Goal: Information Seeking & Learning: Learn about a topic

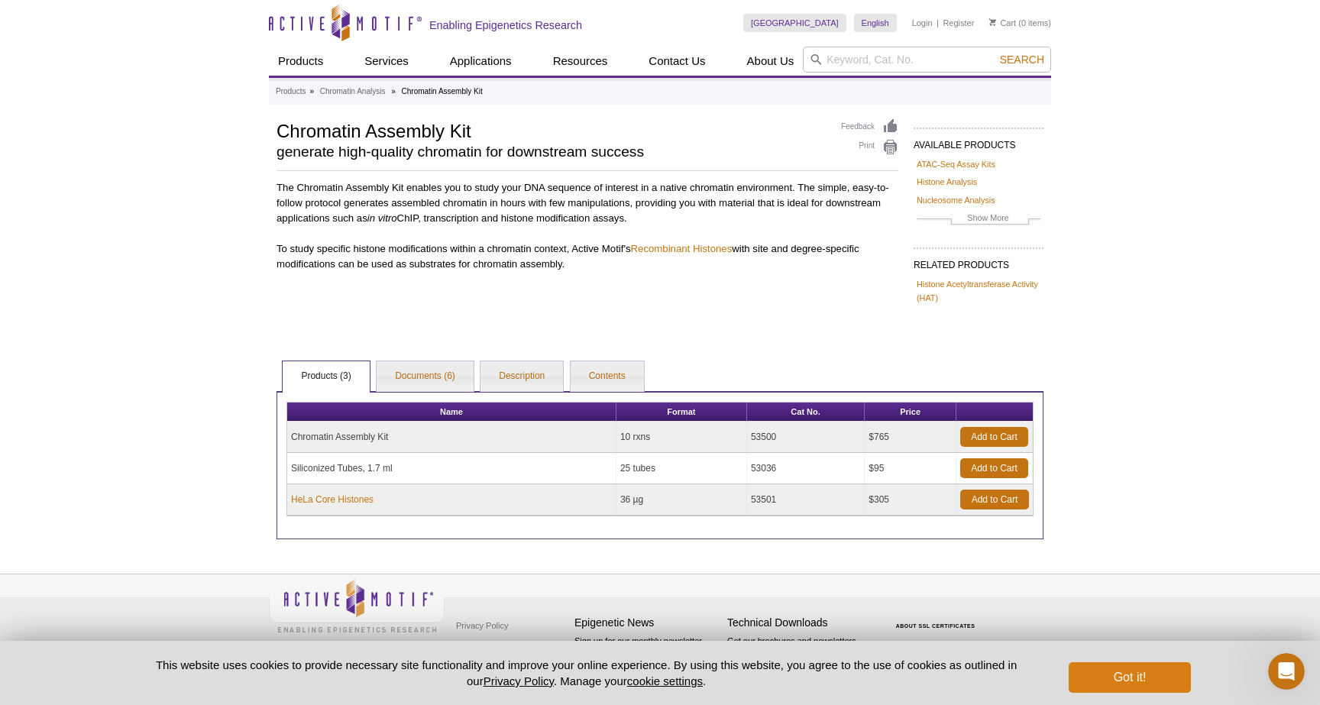
click at [1135, 678] on button "Got it!" at bounding box center [1130, 678] width 122 height 31
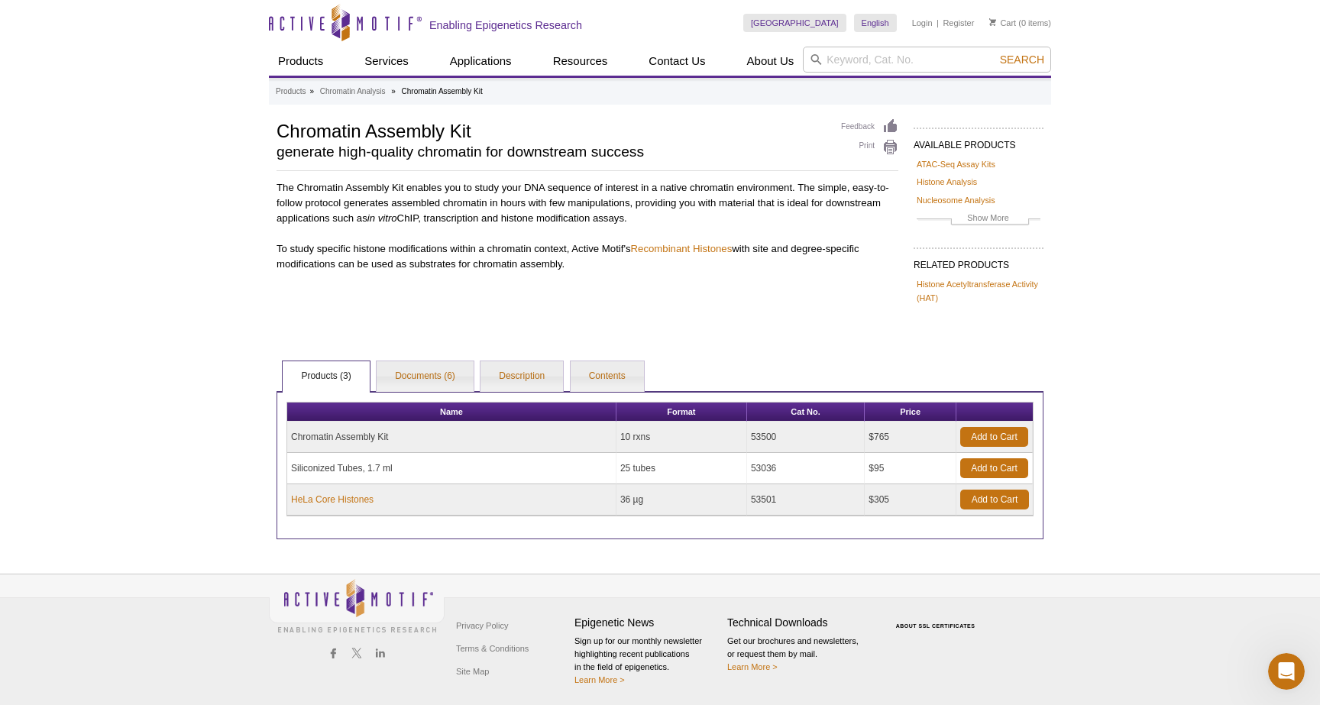
click at [642, 308] on div "AVAILABLE PRODUCTS ATAC-Seq Assay Kits Histone Analysis Nucleosome Analysis Ant…" at bounding box center [660, 328] width 782 height 421
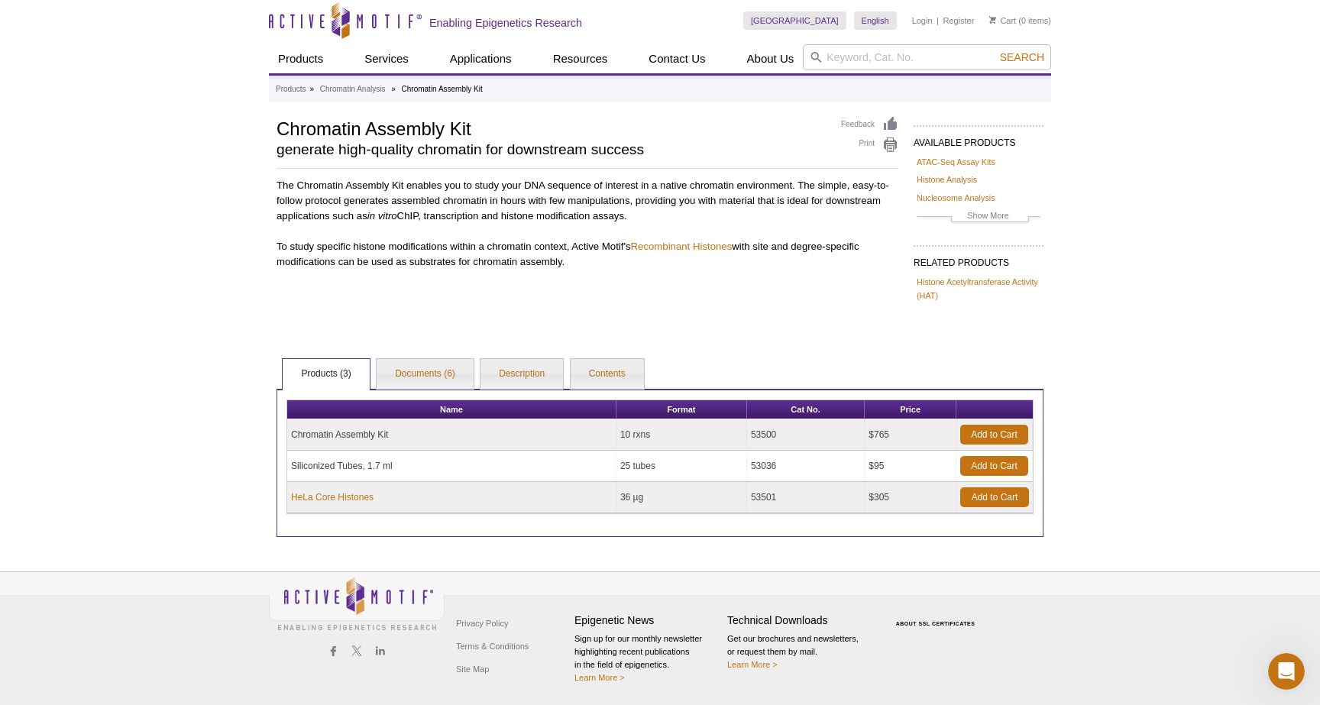
scroll to position [2, 0]
click at [204, 377] on div "Active Motif Logo Enabling Epigenetics Research 0 Search Skip to content Active…" at bounding box center [660, 352] width 1320 height 708
drag, startPoint x: 476, startPoint y: 134, endPoint x: 280, endPoint y: 135, distance: 195.6
click at [280, 135] on h1 "Chromatin Assembly Kit" at bounding box center [551, 128] width 549 height 23
copy h1 "Chromatin Assembly Kit"
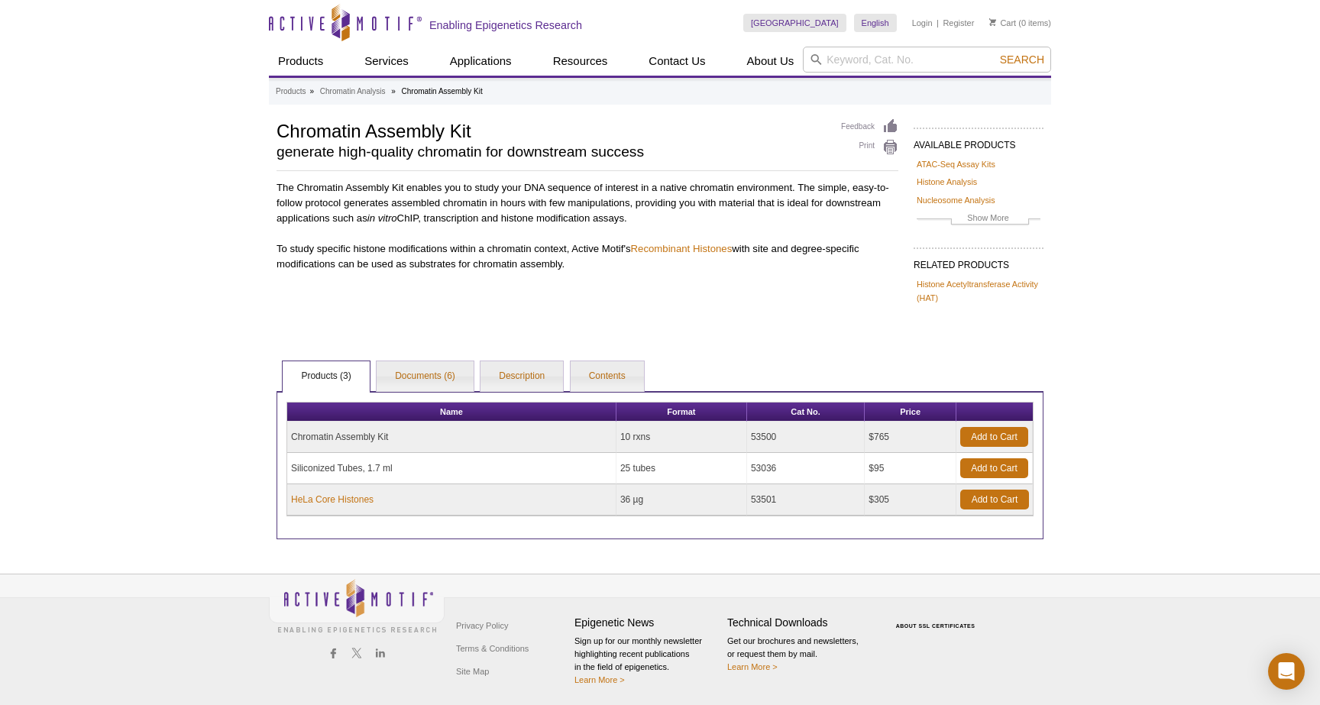
drag, startPoint x: 786, startPoint y: 503, endPoint x: 753, endPoint y: 501, distance: 33.7
click at [753, 501] on td "53501" at bounding box center [806, 499] width 118 height 31
copy td "53501"
drag, startPoint x: 478, startPoint y: 131, endPoint x: 280, endPoint y: 131, distance: 197.2
click at [280, 131] on h1 "Chromatin Assembly Kit" at bounding box center [551, 129] width 549 height 23
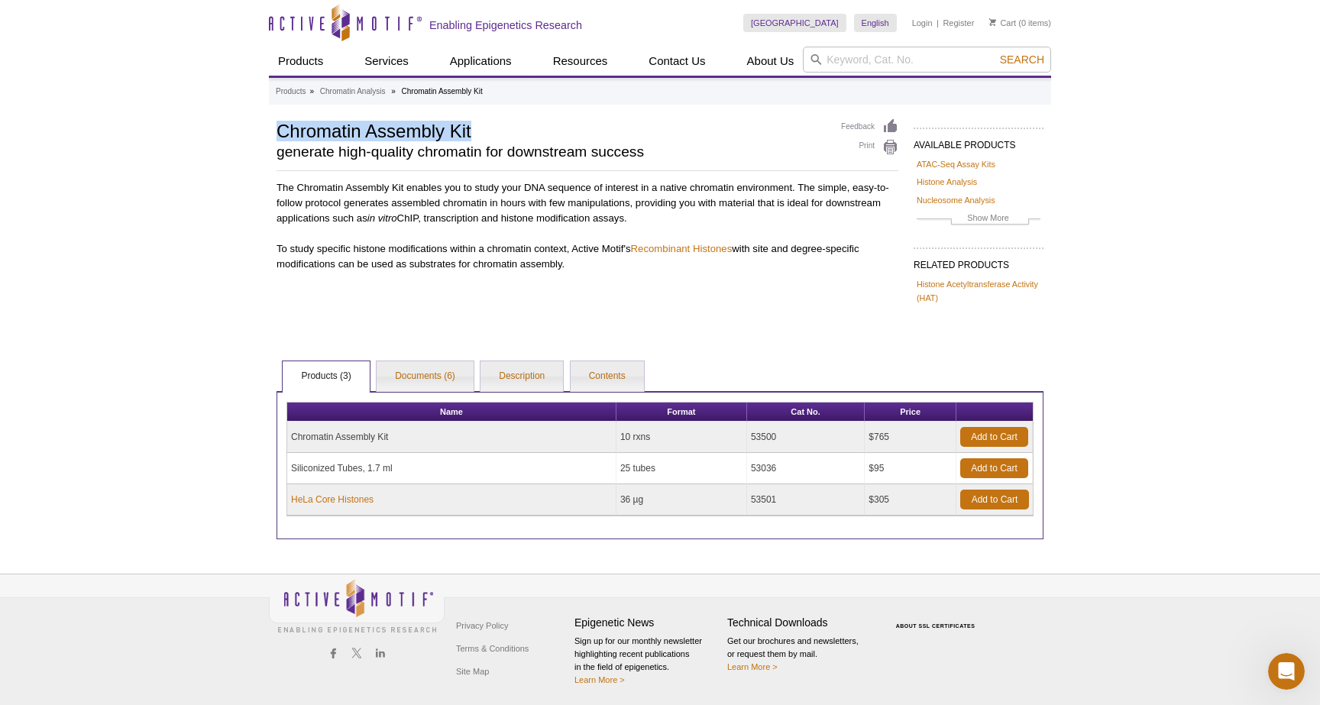
copy h1 "Chromatin Assembly Kit"
